Goal: Task Accomplishment & Management: Manage account settings

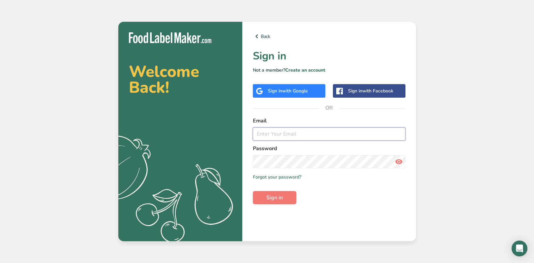
type input "[EMAIL_ADDRESS][DOMAIN_NAME]"
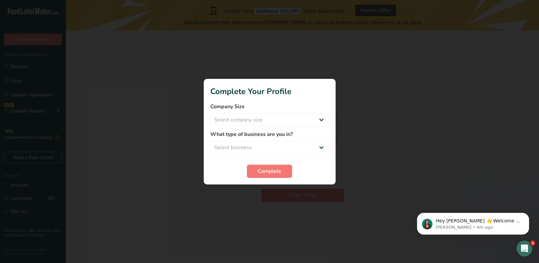
click at [296, 89] on h1 "Complete Your Profile" at bounding box center [269, 91] width 119 height 12
select select "1"
click at [269, 167] on span "Complete" at bounding box center [269, 171] width 23 height 8
click at [175, 159] on div at bounding box center [269, 131] width 539 height 263
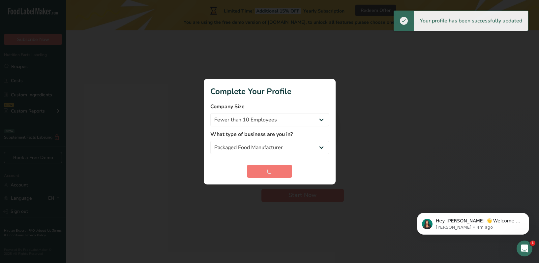
click at [262, 80] on section "Complete Your Profile Company Size Fewer than 10 Employees 10 to 50 Employees 5…" at bounding box center [270, 132] width 132 height 106
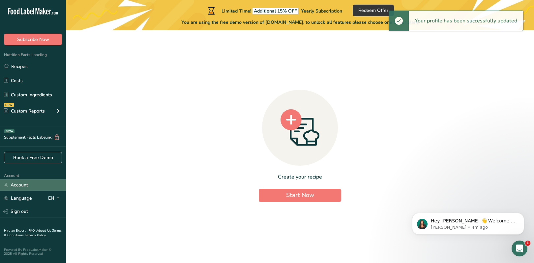
click at [30, 186] on link "Account" at bounding box center [33, 185] width 66 height 12
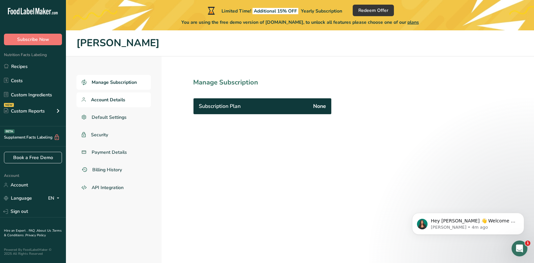
click at [123, 103] on link "Account Details" at bounding box center [114, 99] width 75 height 15
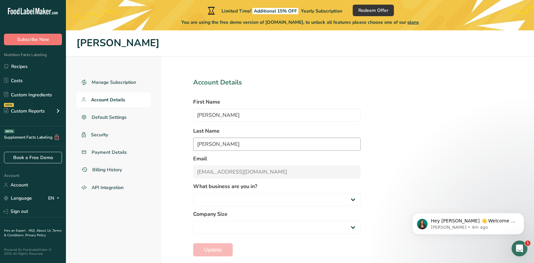
select select
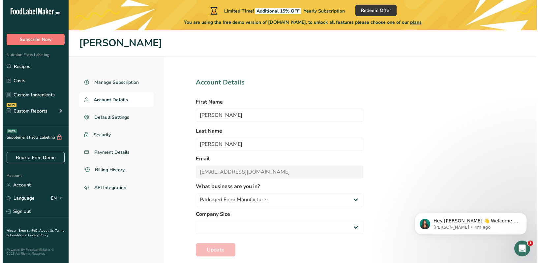
scroll to position [30, 0]
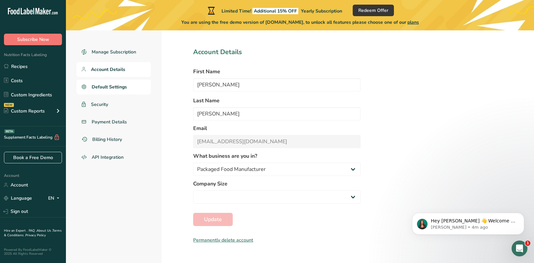
click at [106, 87] on span "Default Settings" at bounding box center [109, 86] width 35 height 7
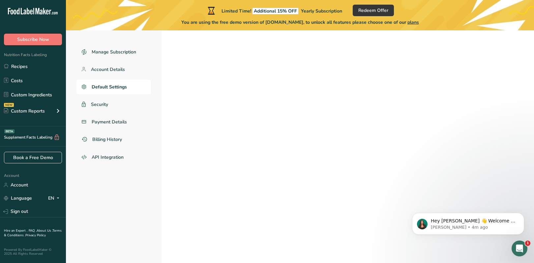
select select "AU"
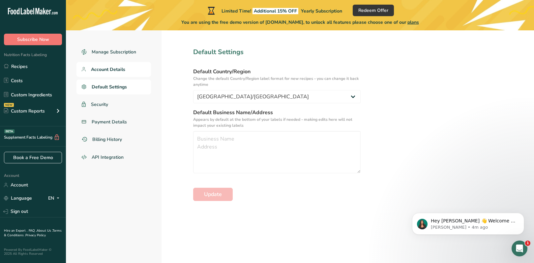
click at [105, 72] on span "Account Details" at bounding box center [108, 69] width 34 height 7
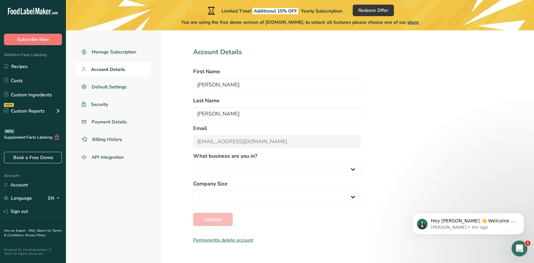
select select "1"
click at [221, 242] on div "Permanently delete account" at bounding box center [277, 239] width 168 height 7
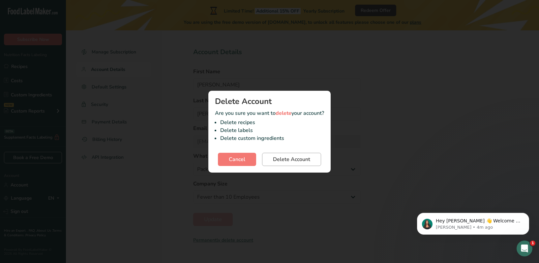
click at [292, 157] on span "Delete Account" at bounding box center [291, 159] width 37 height 8
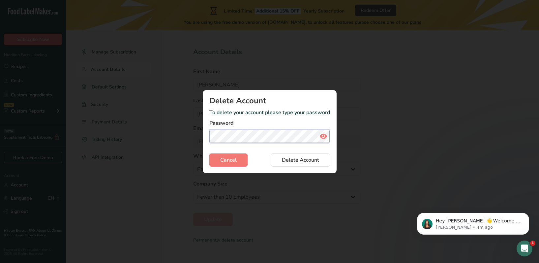
click at [300, 160] on button "Delete Account" at bounding box center [300, 159] width 59 height 13
